Goal: Information Seeking & Learning: Learn about a topic

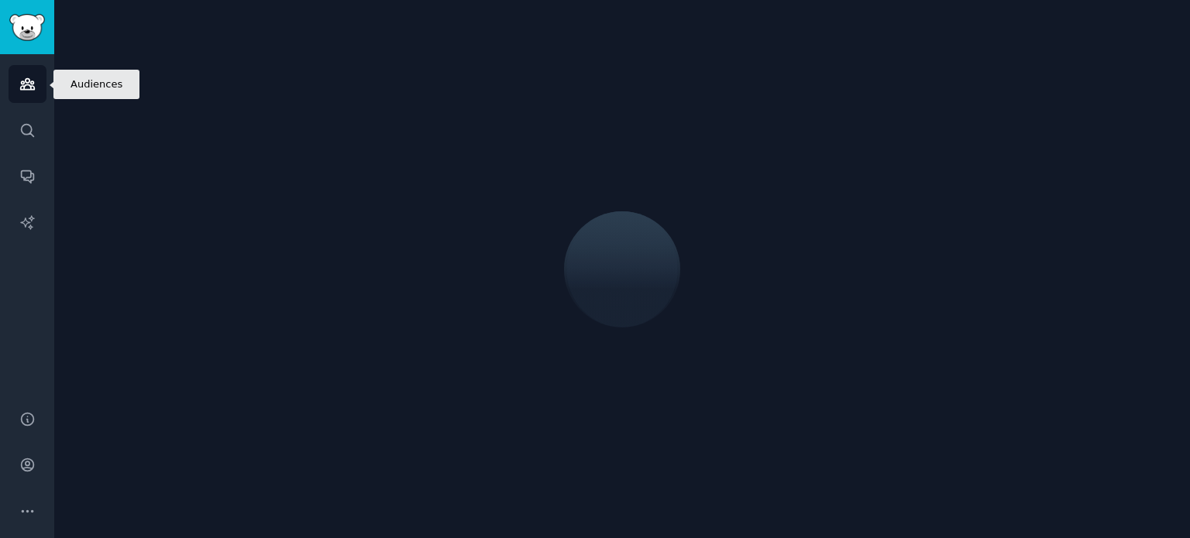
click at [23, 91] on icon "Sidebar" at bounding box center [27, 84] width 16 height 16
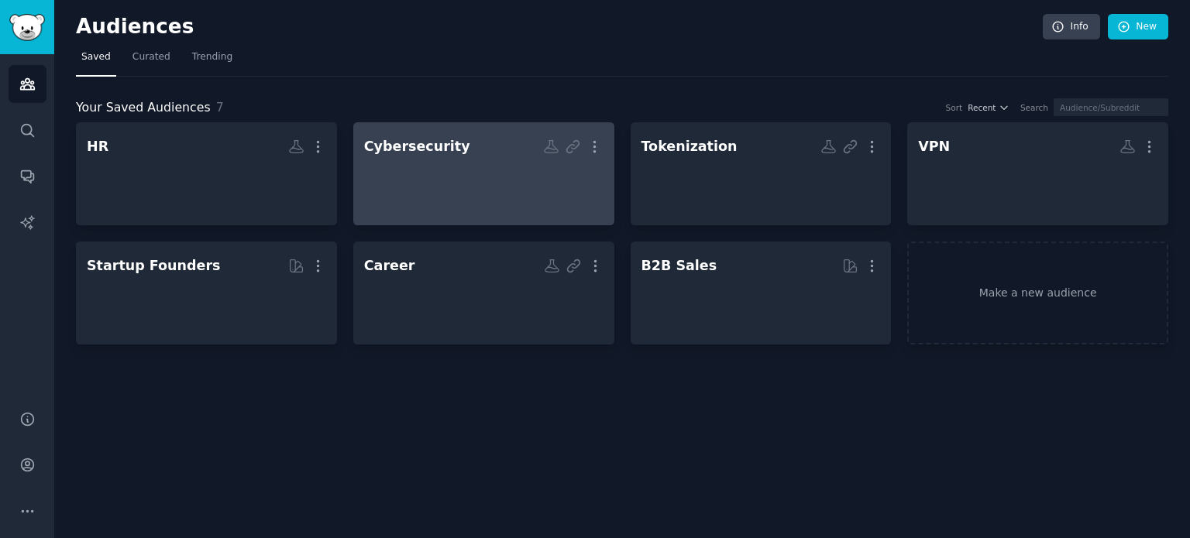
click at [497, 208] on div at bounding box center [483, 187] width 239 height 54
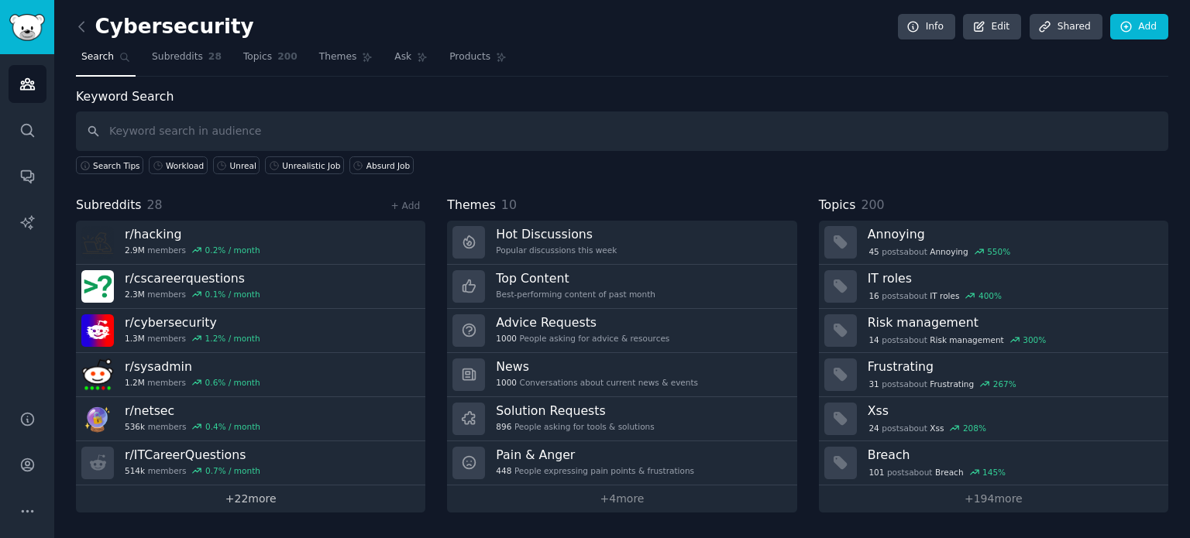
click at [260, 493] on link "+ 22 more" at bounding box center [250, 499] width 349 height 27
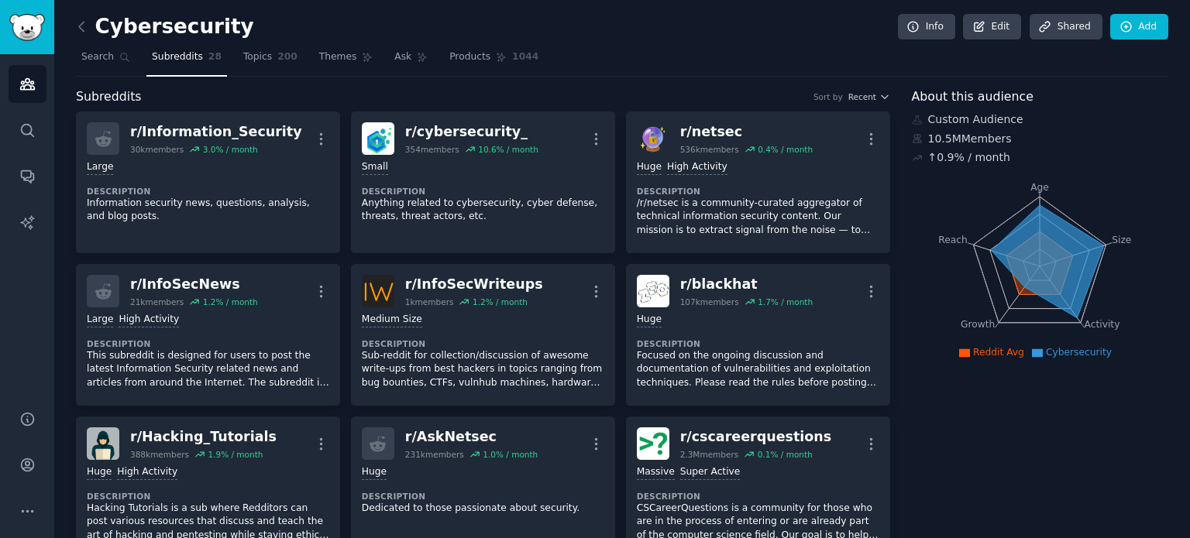
click at [707, 64] on nav "Search Subreddits 28 Topics 200 Themes Ask Products 1044" at bounding box center [622, 61] width 1092 height 32
